Goal: Check status: Check status

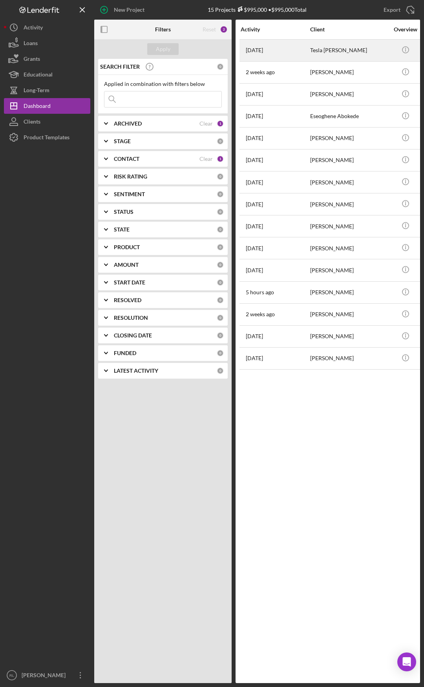
click at [325, 47] on div "Tesla [PERSON_NAME]" at bounding box center [349, 50] width 78 height 21
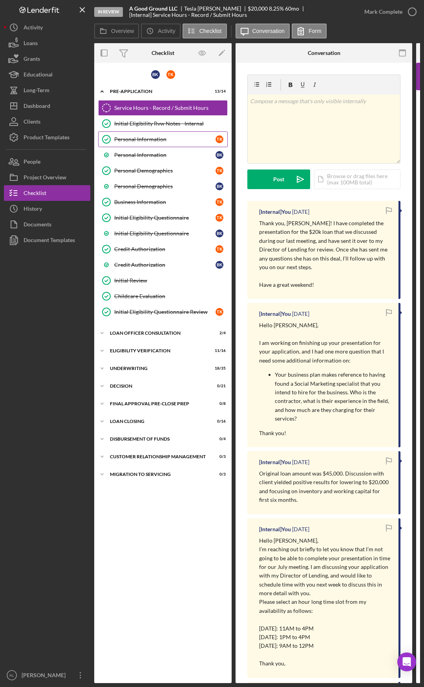
click at [141, 139] on div "Personal Information" at bounding box center [164, 139] width 101 height 6
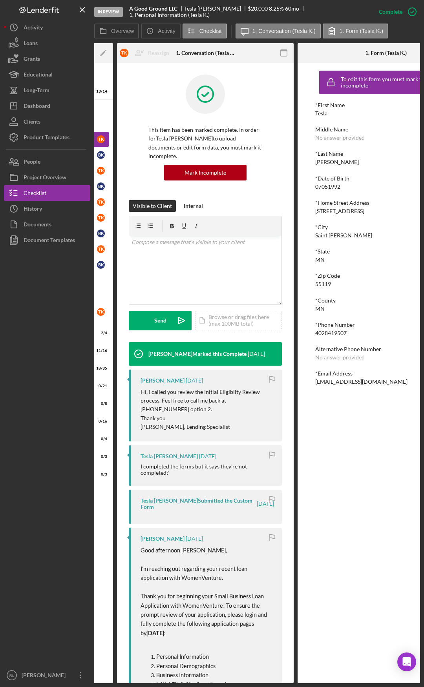
scroll to position [0, 173]
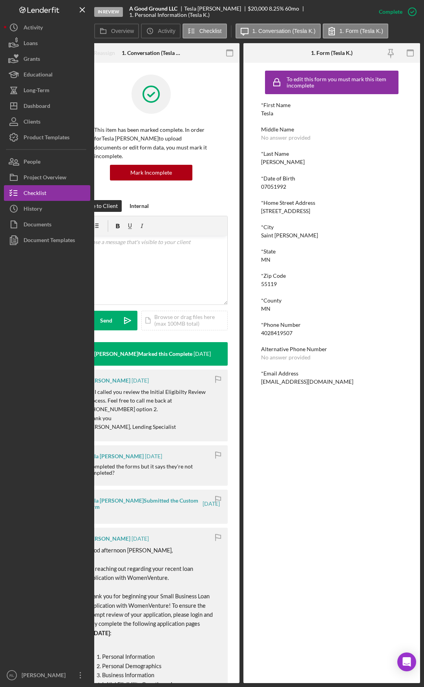
drag, startPoint x: 300, startPoint y: 387, endPoint x: 368, endPoint y: 387, distance: 67.5
click at [279, 332] on div "4028419507" at bounding box center [276, 333] width 31 height 6
copy div "4028419507"
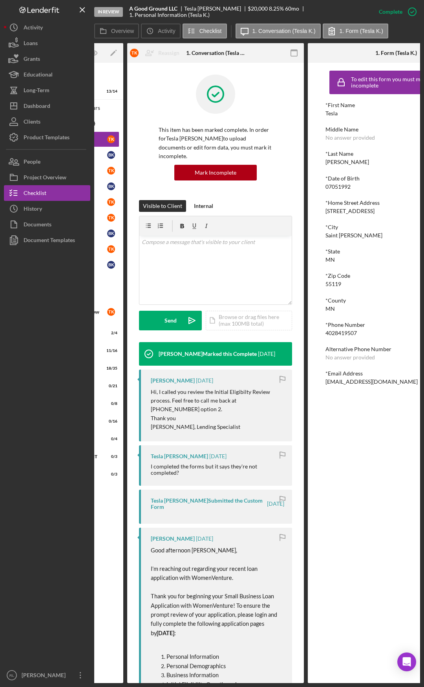
scroll to position [0, 0]
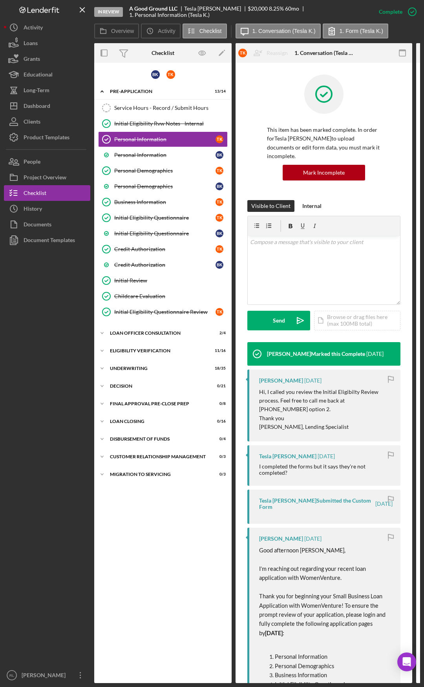
drag, startPoint x: 278, startPoint y: 424, endPoint x: 160, endPoint y: 412, distance: 118.7
click at [133, 336] on div "Icon/Expander Loan Officer Consultation 2 / 4" at bounding box center [162, 333] width 137 height 16
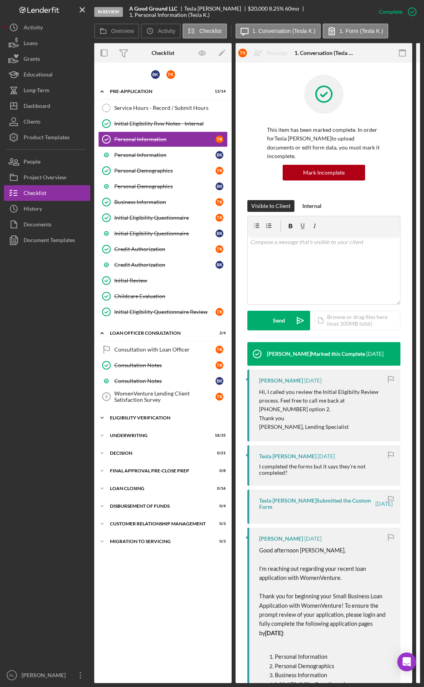
click at [131, 417] on div "Eligibility Verification" at bounding box center [166, 418] width 112 height 5
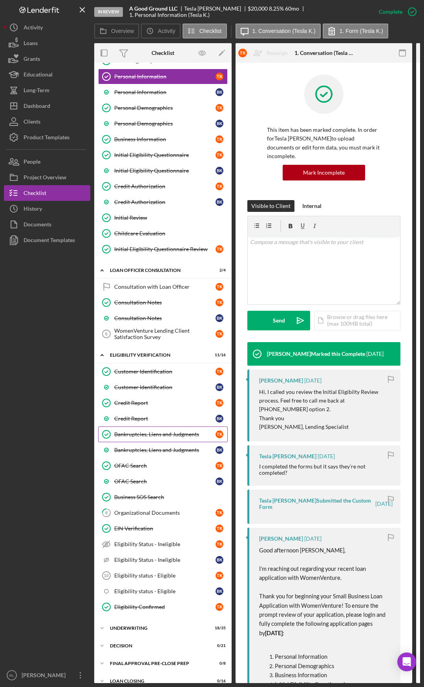
scroll to position [128, 0]
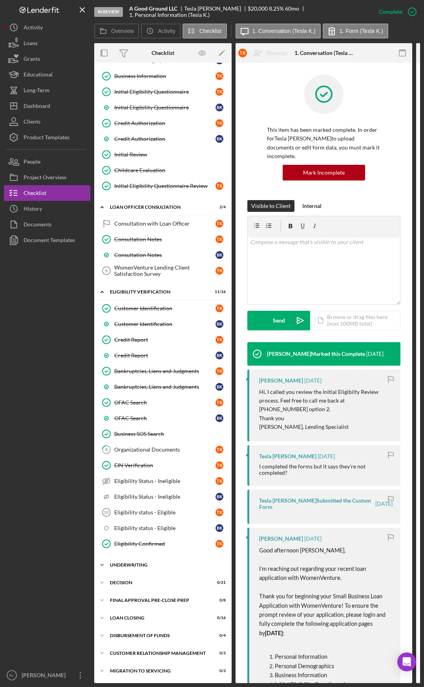
click at [133, 567] on div "Icon/Expander Underwriting 18 / 35" at bounding box center [162, 565] width 137 height 16
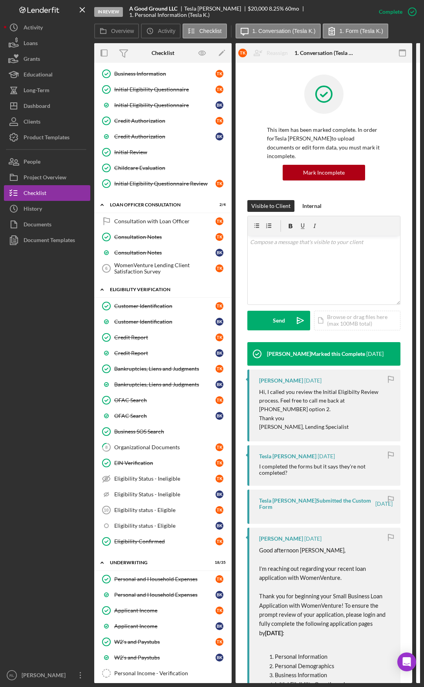
click at [129, 288] on div "Eligibility Verification" at bounding box center [166, 289] width 112 height 5
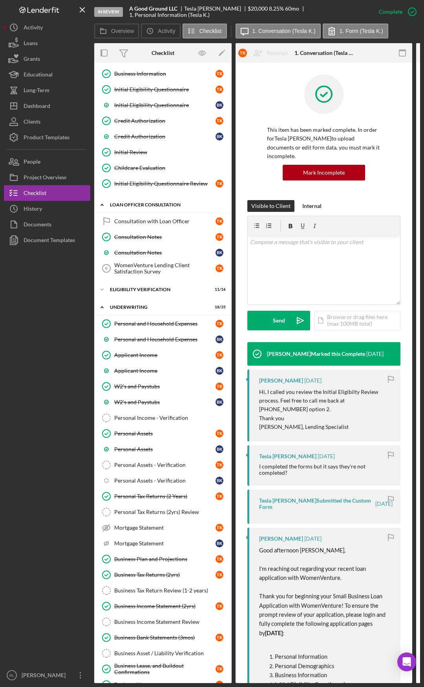
click at [139, 204] on div "Loan Officer Consultation" at bounding box center [166, 204] width 112 height 5
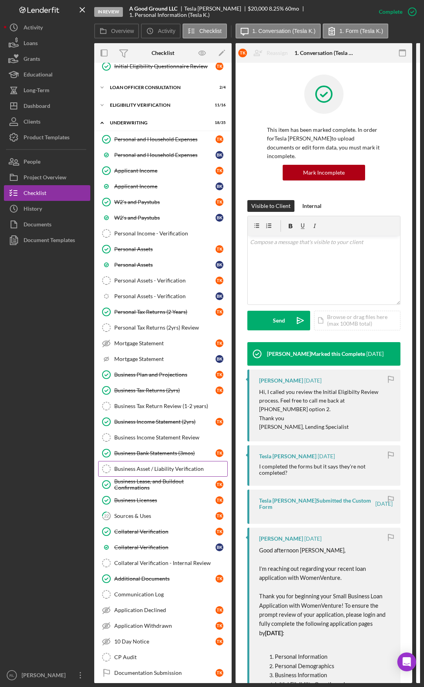
scroll to position [246, 0]
click at [146, 581] on div "Additional Documents" at bounding box center [164, 578] width 101 height 6
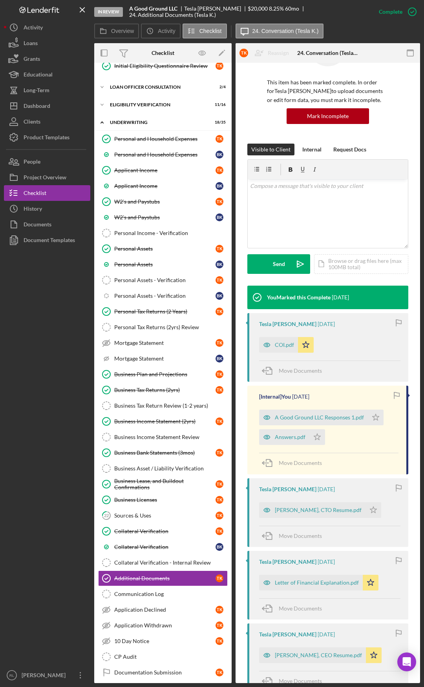
scroll to position [78, 0]
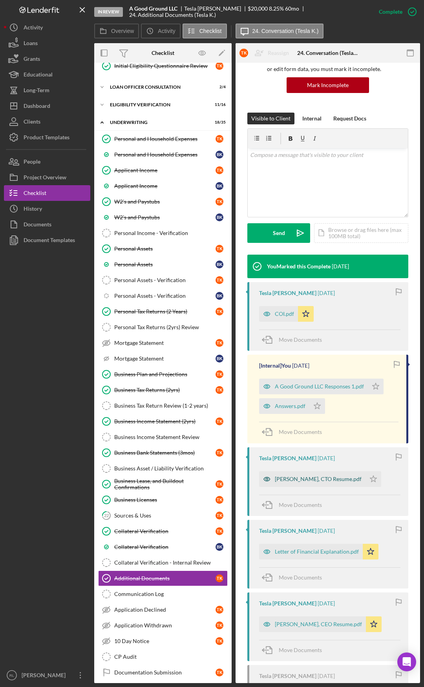
click at [323, 476] on div "[PERSON_NAME], CTO Resume.pdf" at bounding box center [318, 479] width 87 height 6
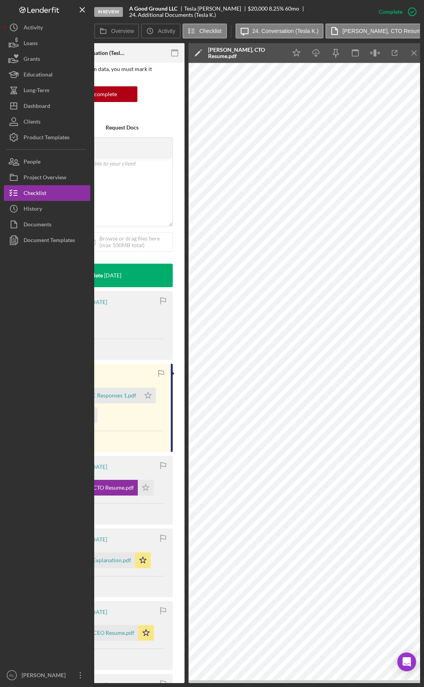
scroll to position [0, 232]
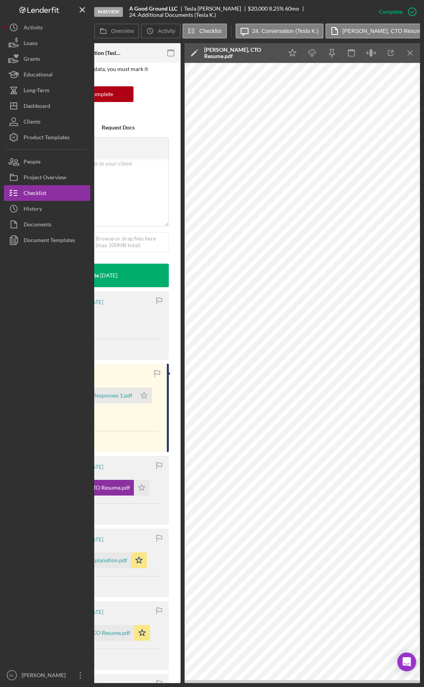
drag, startPoint x: 127, startPoint y: 305, endPoint x: 166, endPoint y: 304, distance: 39.6
